Goal: Task Accomplishment & Management: Complete application form

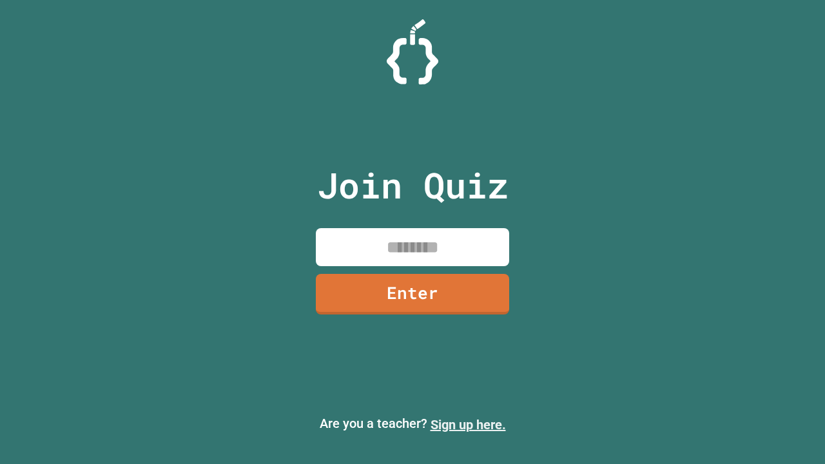
click at [468, 425] on link "Sign up here." at bounding box center [468, 424] width 75 height 15
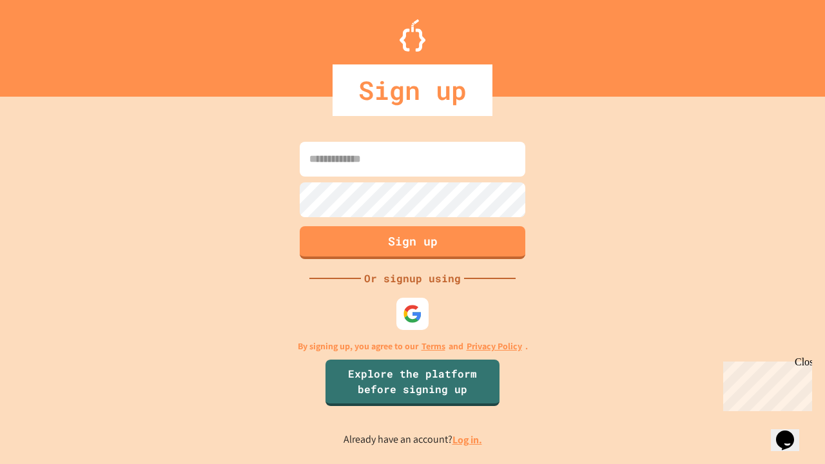
click at [468, 440] on link "Log in." at bounding box center [468, 440] width 30 height 14
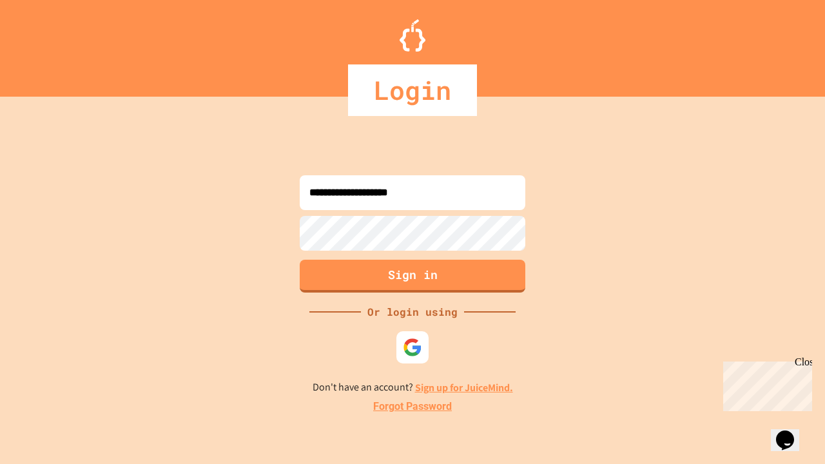
type input "**********"
